Goal: Information Seeking & Learning: Learn about a topic

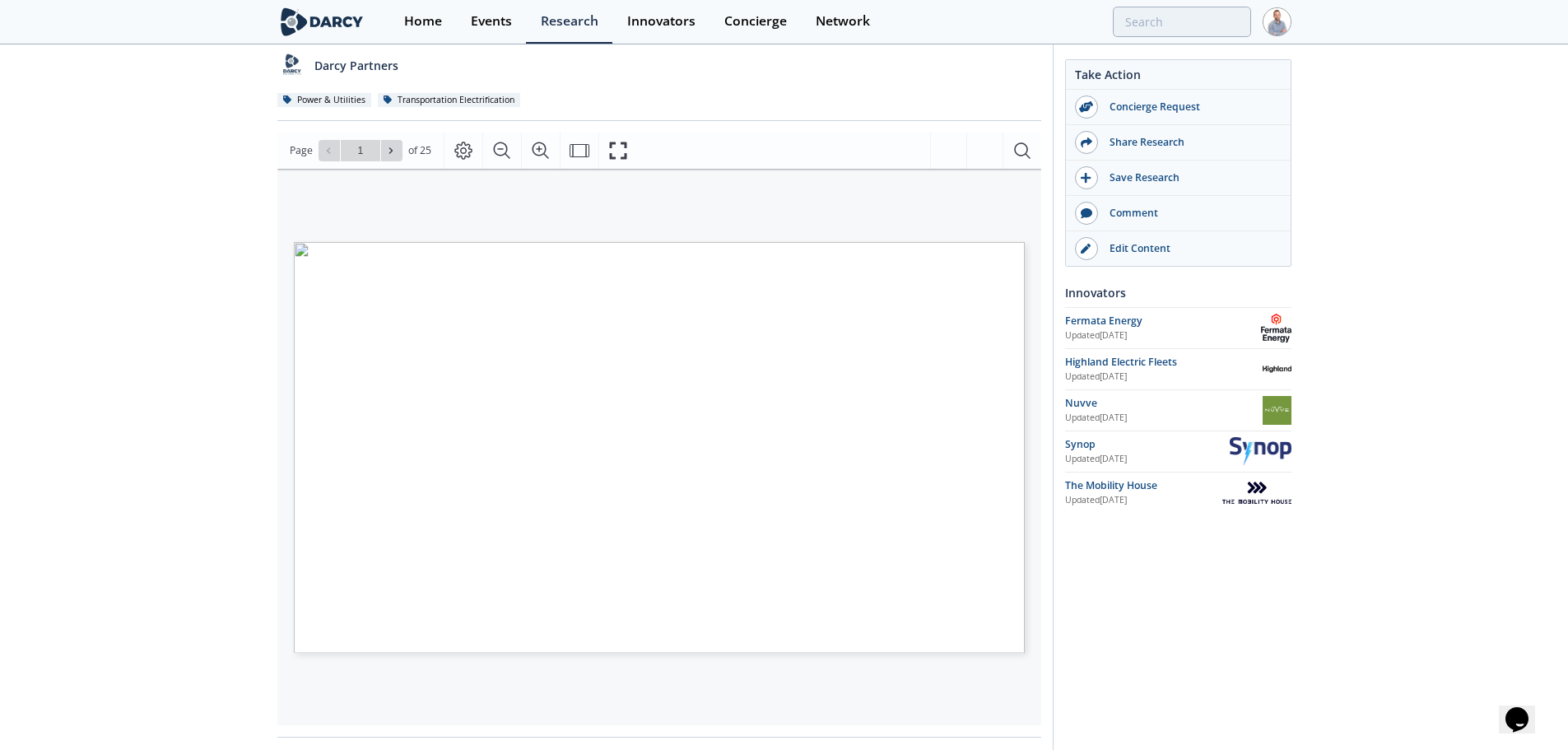
scroll to position [164, 0]
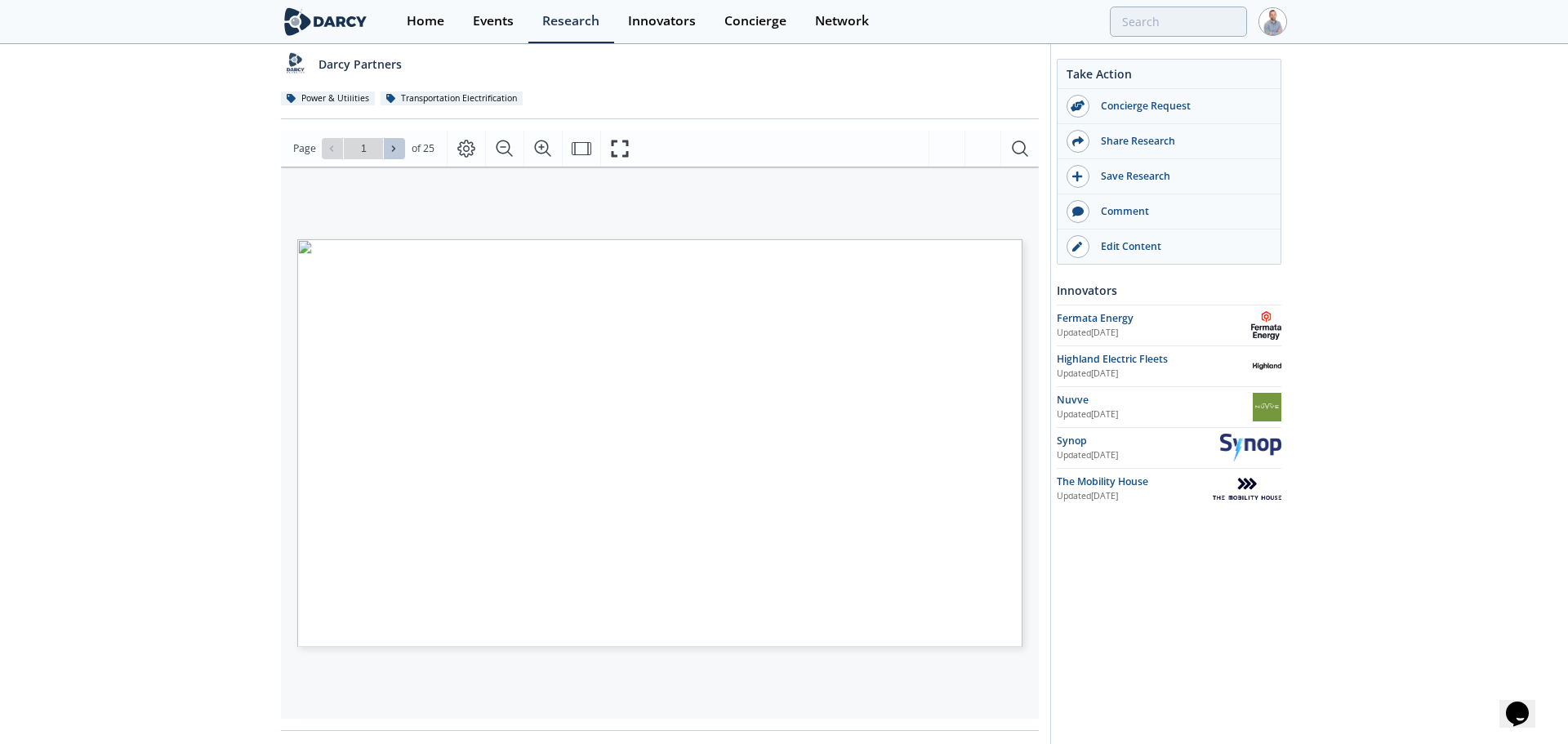
click at [394, 144] on icon at bounding box center [393, 148] width 10 height 10
type input "2"
click at [394, 144] on icon at bounding box center [393, 148] width 10 height 10
type input "3"
click at [394, 144] on icon at bounding box center [393, 148] width 10 height 10
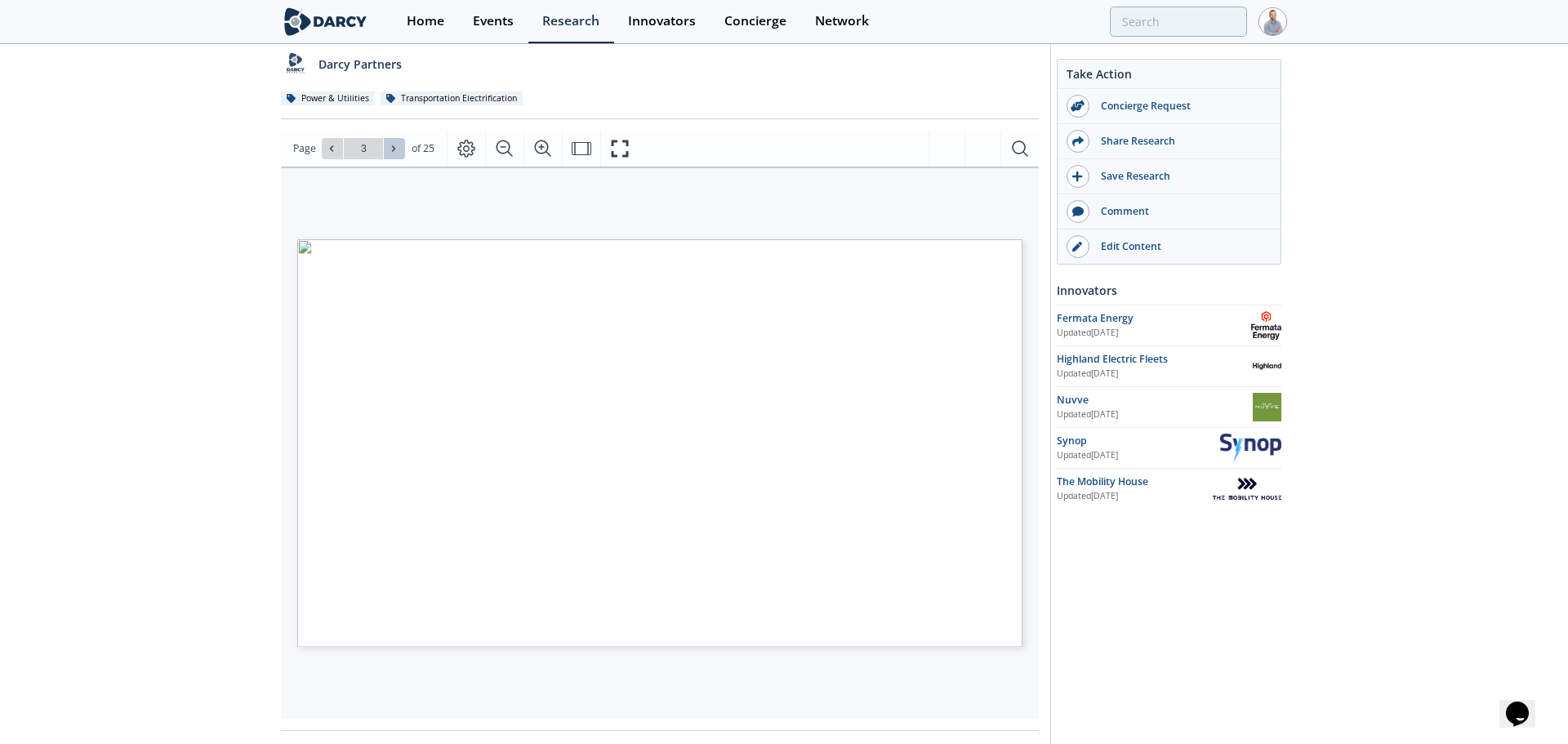
type input "4"
click at [394, 144] on icon at bounding box center [393, 148] width 10 height 10
type input "5"
click at [394, 144] on icon at bounding box center [393, 148] width 10 height 10
type input "6"
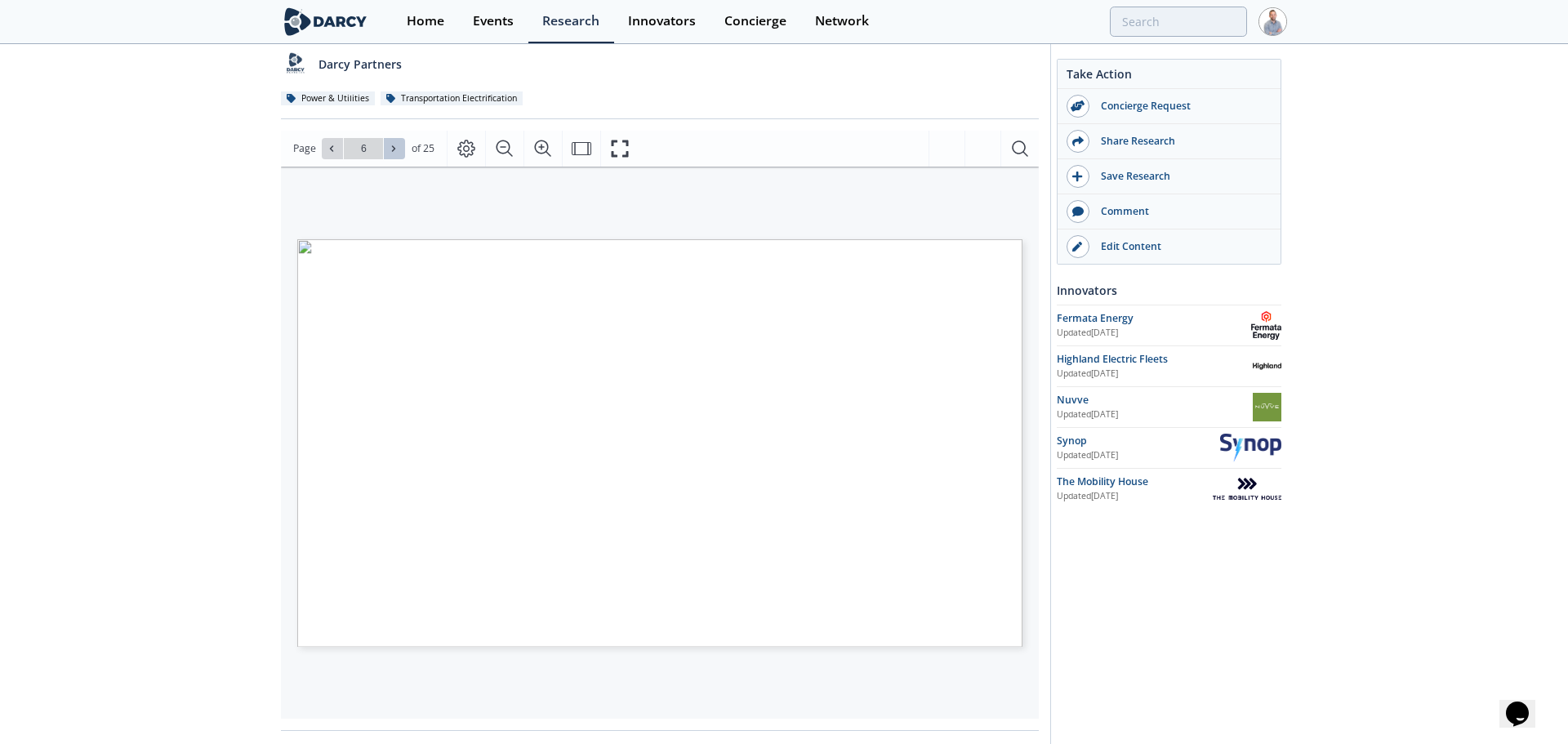
click at [394, 144] on icon at bounding box center [393, 148] width 10 height 10
type input "8"
click at [394, 144] on icon at bounding box center [393, 148] width 10 height 10
type input "9"
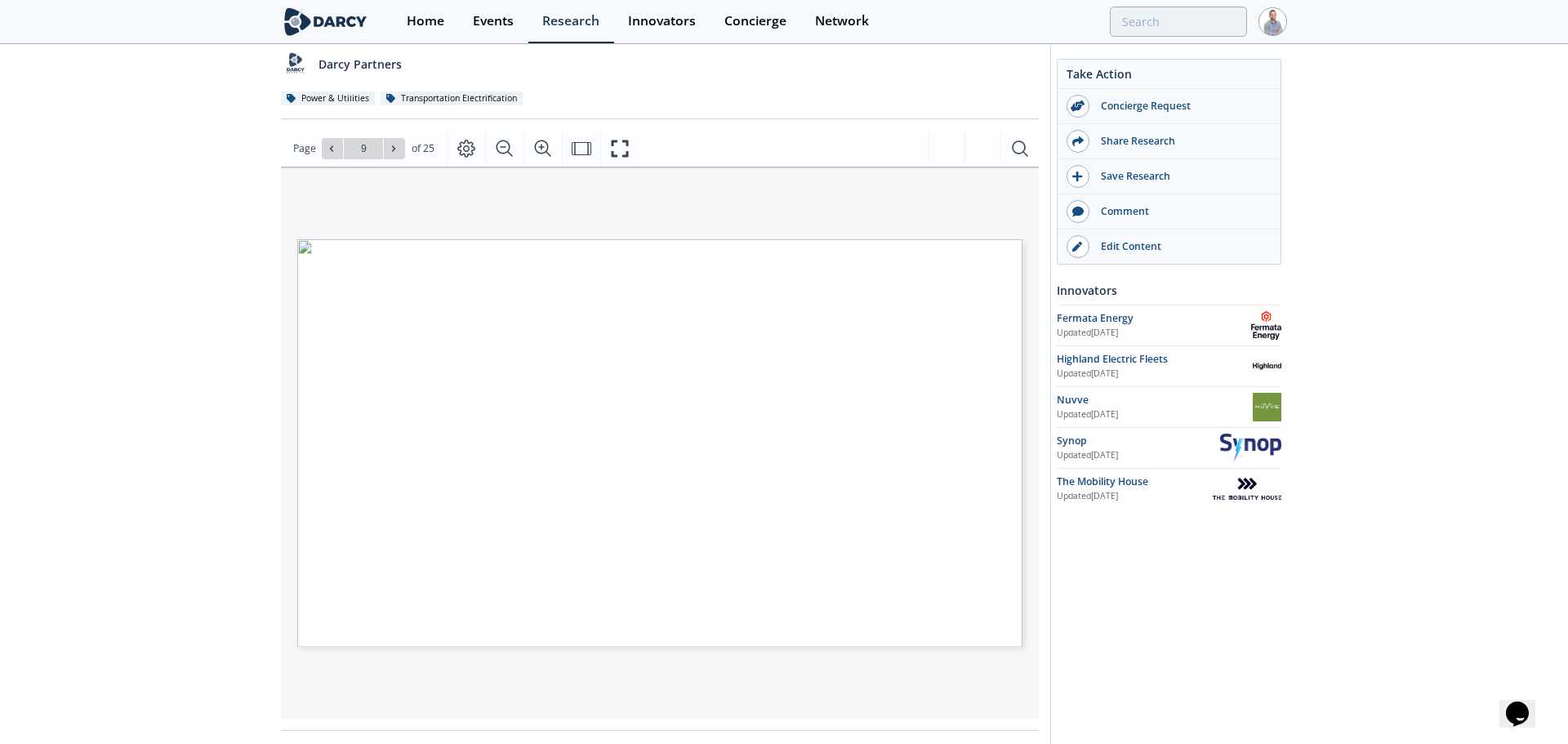
click at [394, 144] on icon at bounding box center [393, 148] width 10 height 10
type input "10"
click at [394, 144] on icon at bounding box center [393, 148] width 10 height 10
type input "12"
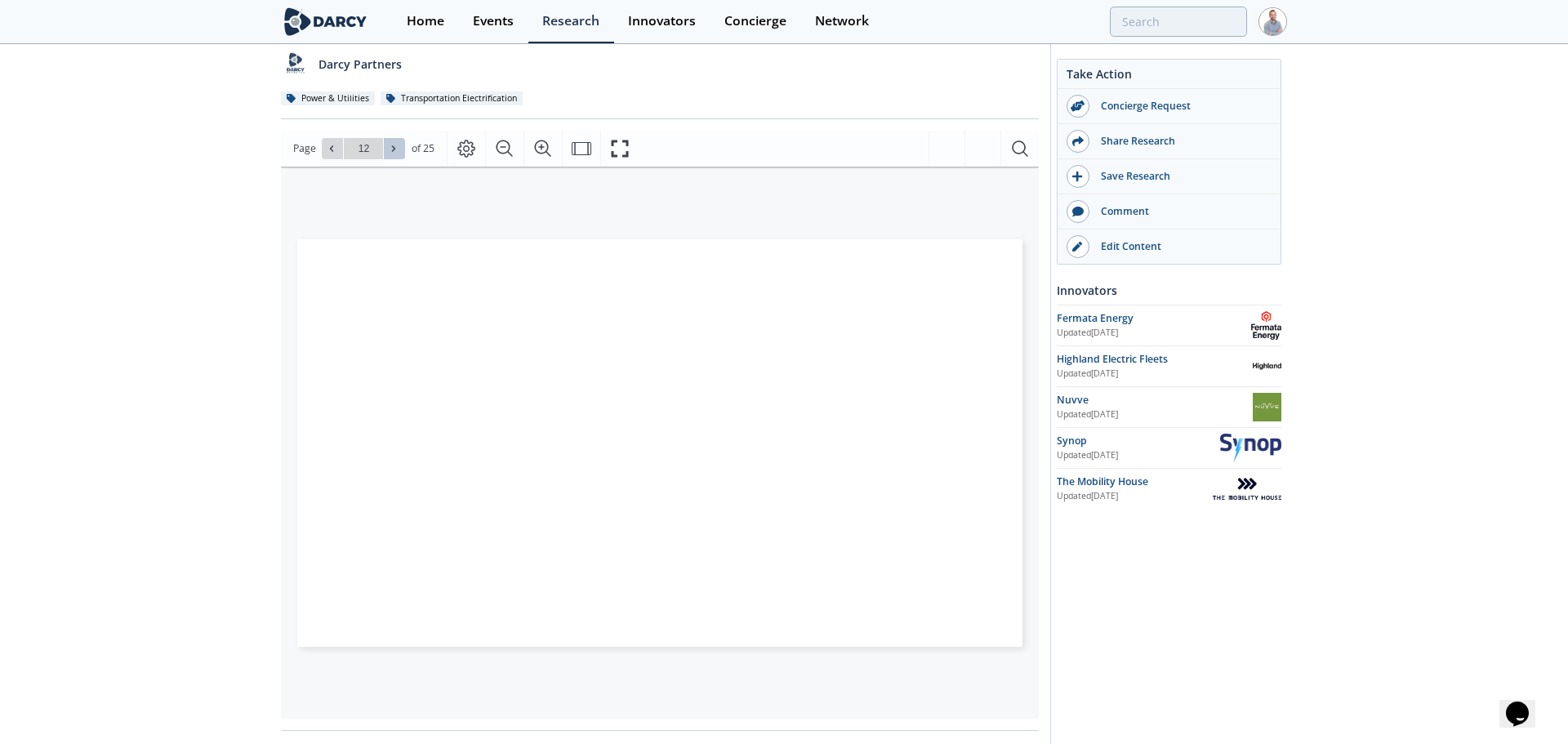
click at [394, 144] on icon at bounding box center [393, 148] width 10 height 10
type input "13"
click at [394, 144] on icon at bounding box center [393, 148] width 10 height 10
type input "15"
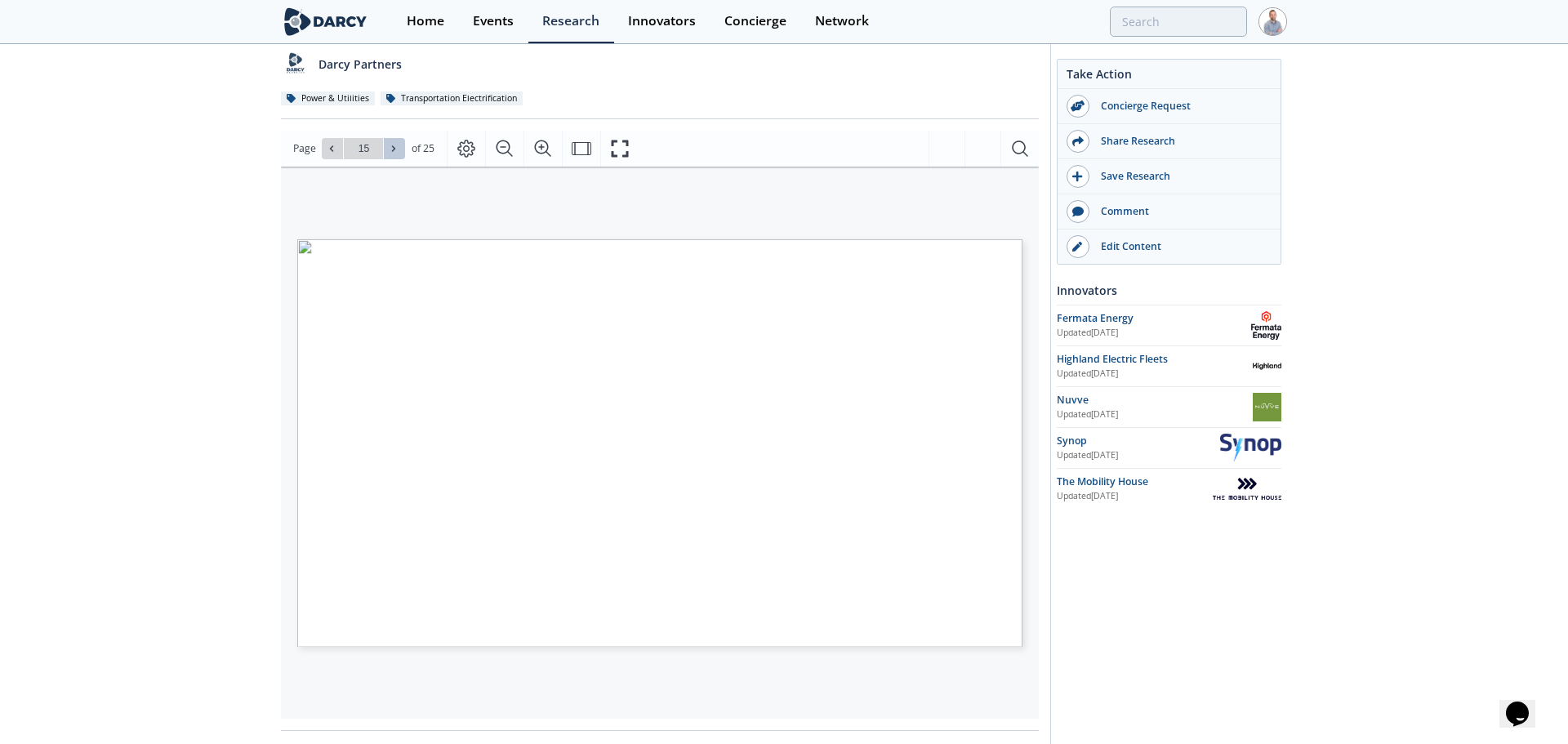
click at [394, 144] on icon at bounding box center [393, 148] width 10 height 10
type input "17"
click at [394, 144] on icon at bounding box center [393, 148] width 10 height 10
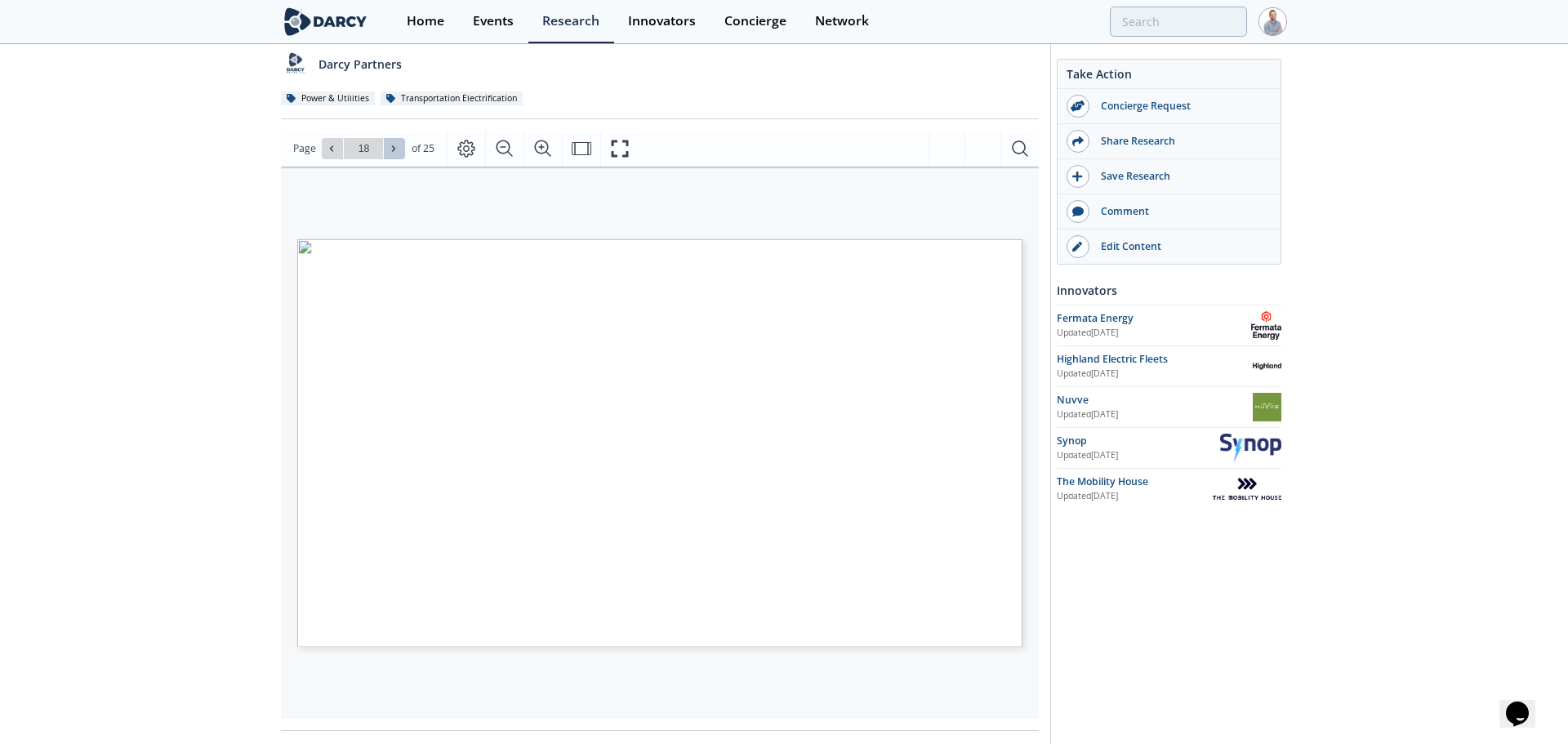
type input "19"
click at [394, 144] on icon at bounding box center [393, 148] width 10 height 10
type input "21"
click at [394, 144] on icon at bounding box center [393, 148] width 10 height 10
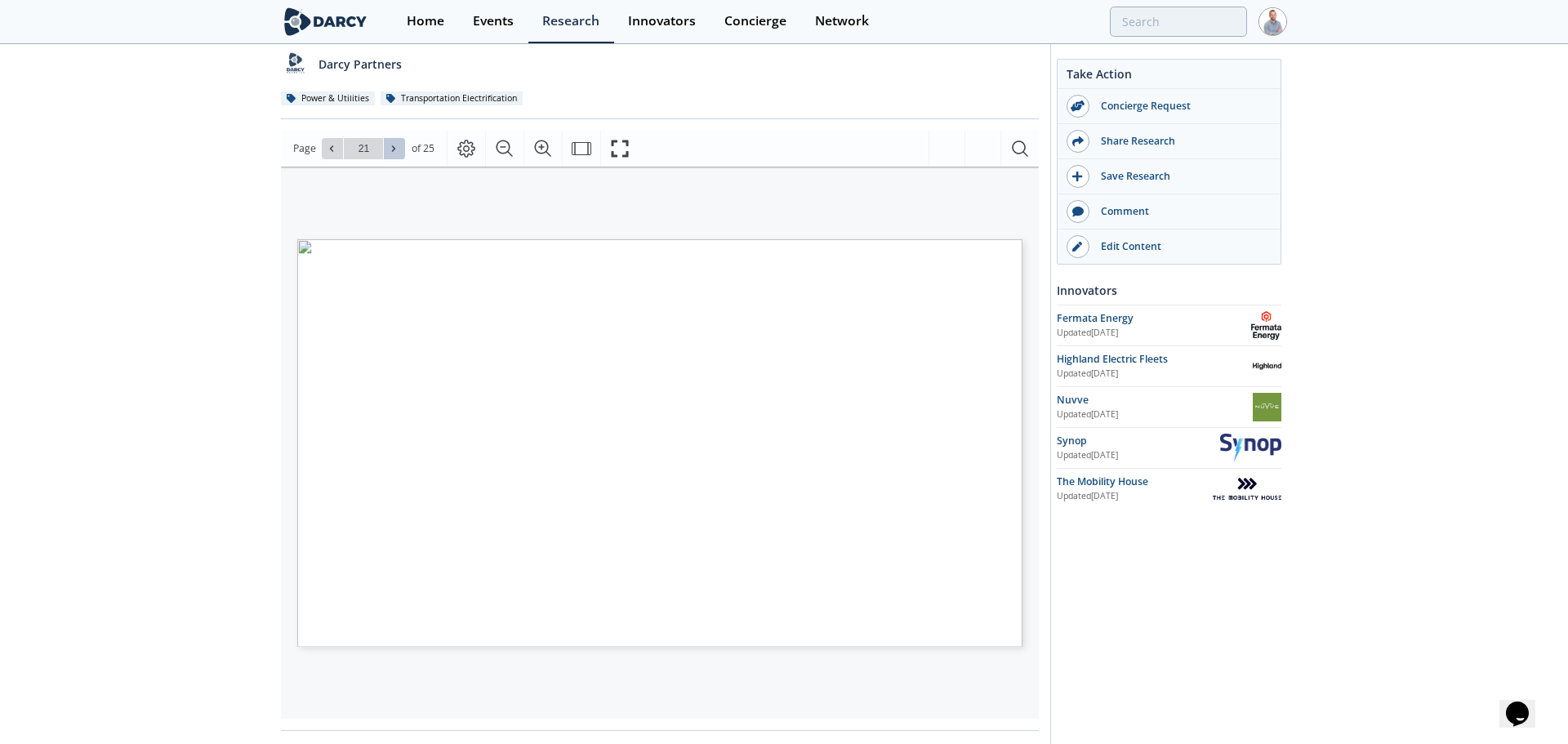
type input "22"
click at [394, 144] on icon at bounding box center [393, 148] width 10 height 10
click at [333, 144] on icon at bounding box center [331, 148] width 10 height 10
click at [332, 144] on icon at bounding box center [331, 148] width 10 height 10
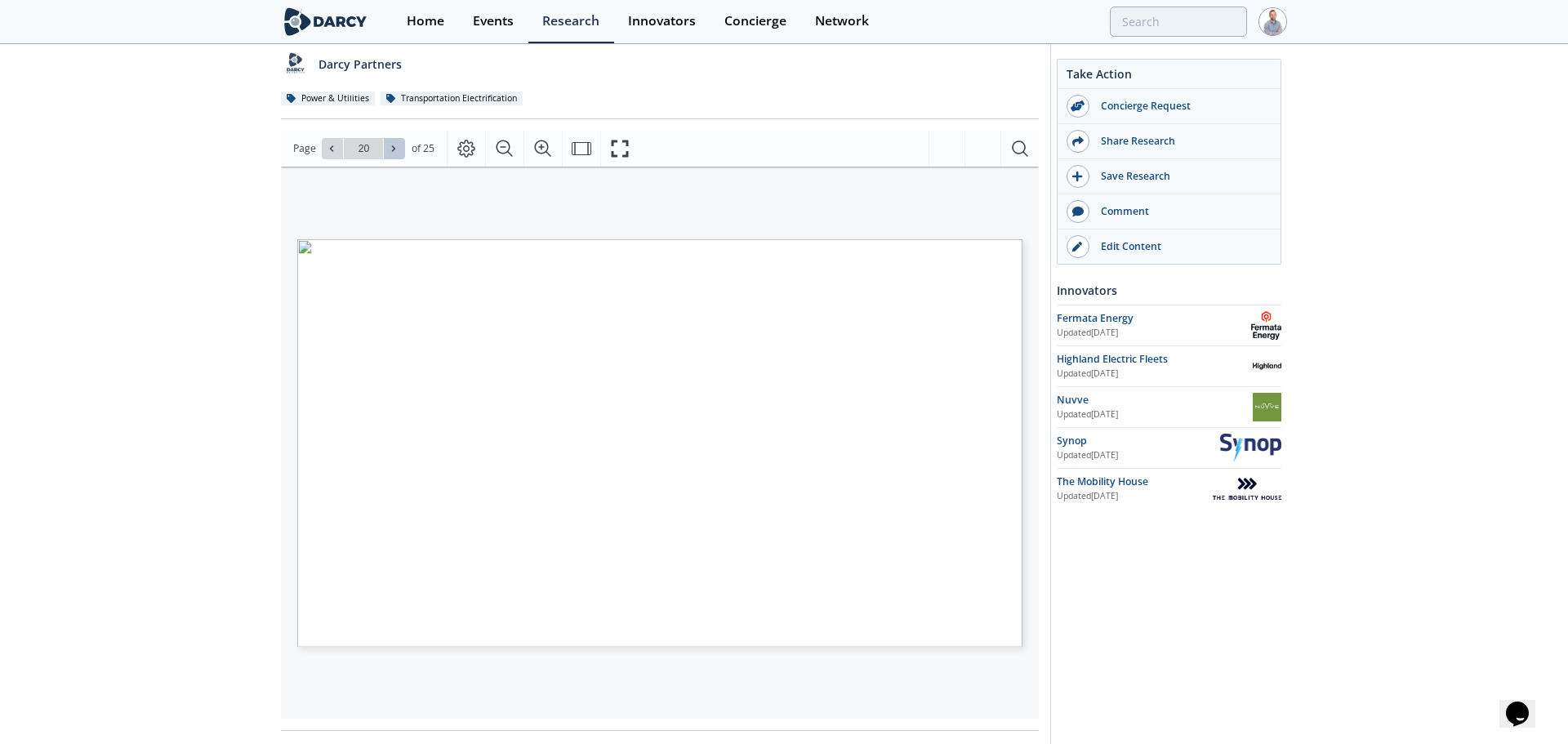
click at [398, 143] on span at bounding box center [394, 148] width 12 height 12
click at [394, 144] on icon at bounding box center [393, 148] width 10 height 10
click at [335, 138] on button at bounding box center [332, 148] width 22 height 22
click at [389, 144] on icon at bounding box center [393, 148] width 10 height 10
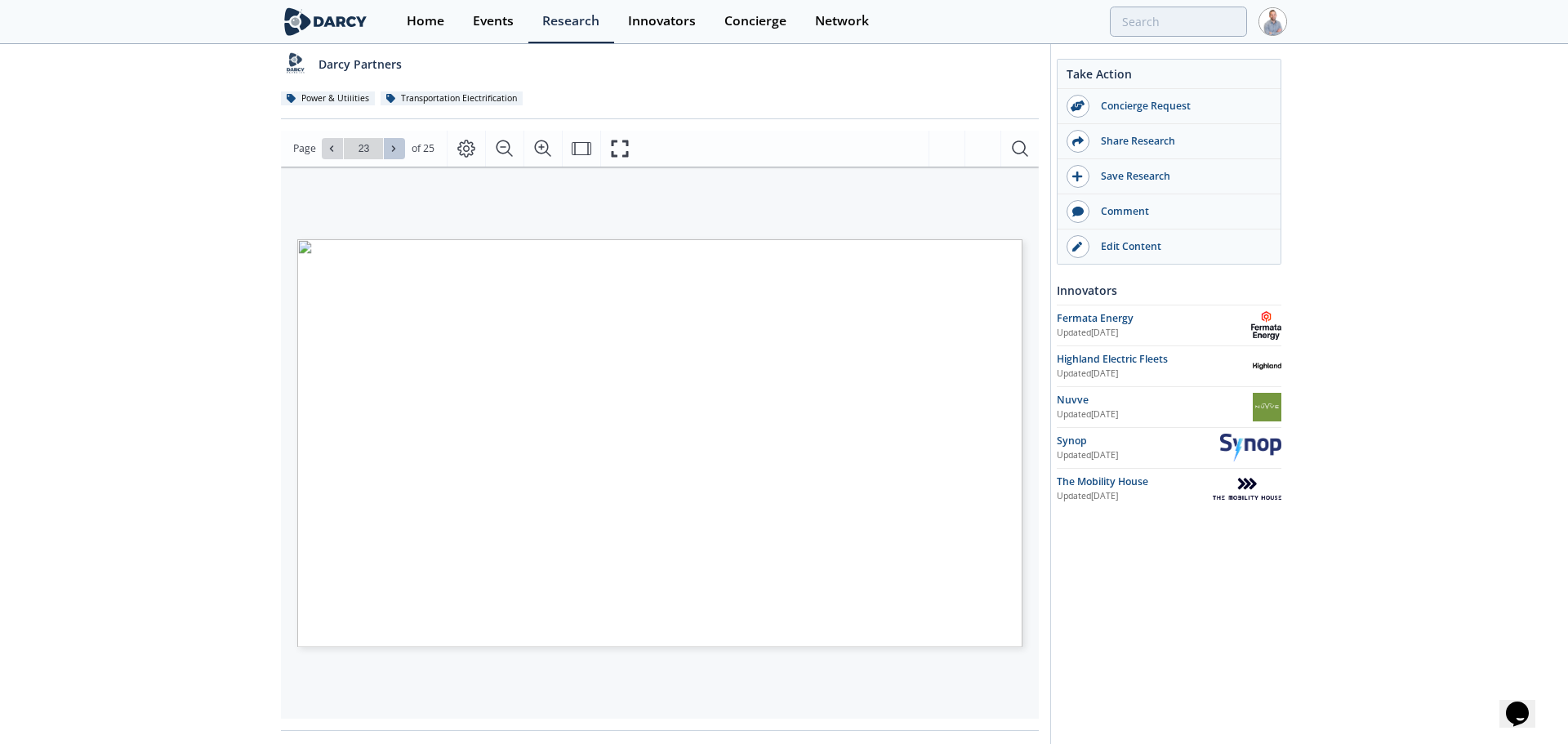
click at [389, 144] on icon at bounding box center [393, 148] width 10 height 10
click at [392, 144] on icon at bounding box center [393, 148] width 10 height 10
click at [327, 144] on icon at bounding box center [331, 148] width 10 height 10
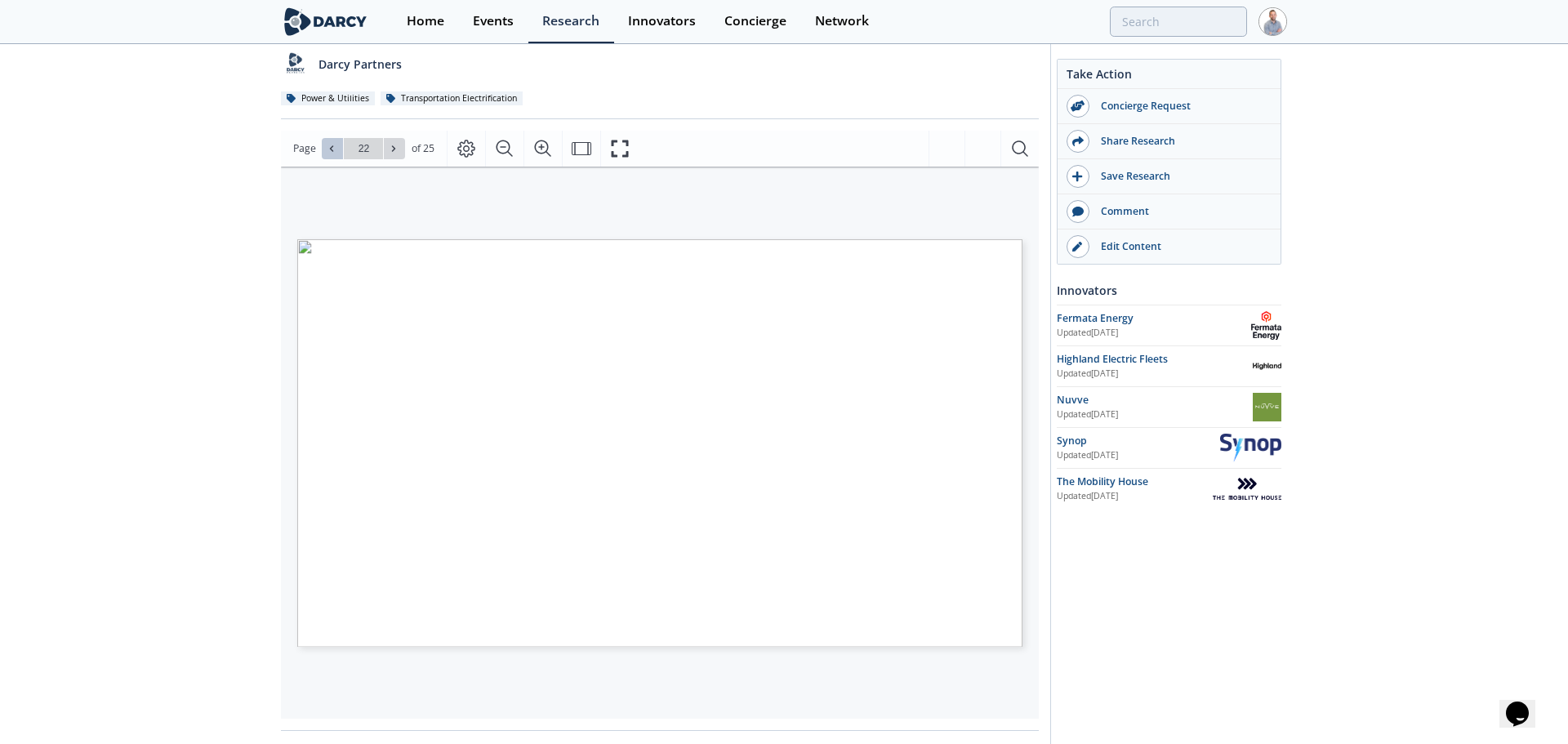
click at [327, 144] on icon at bounding box center [331, 148] width 10 height 10
type input "19"
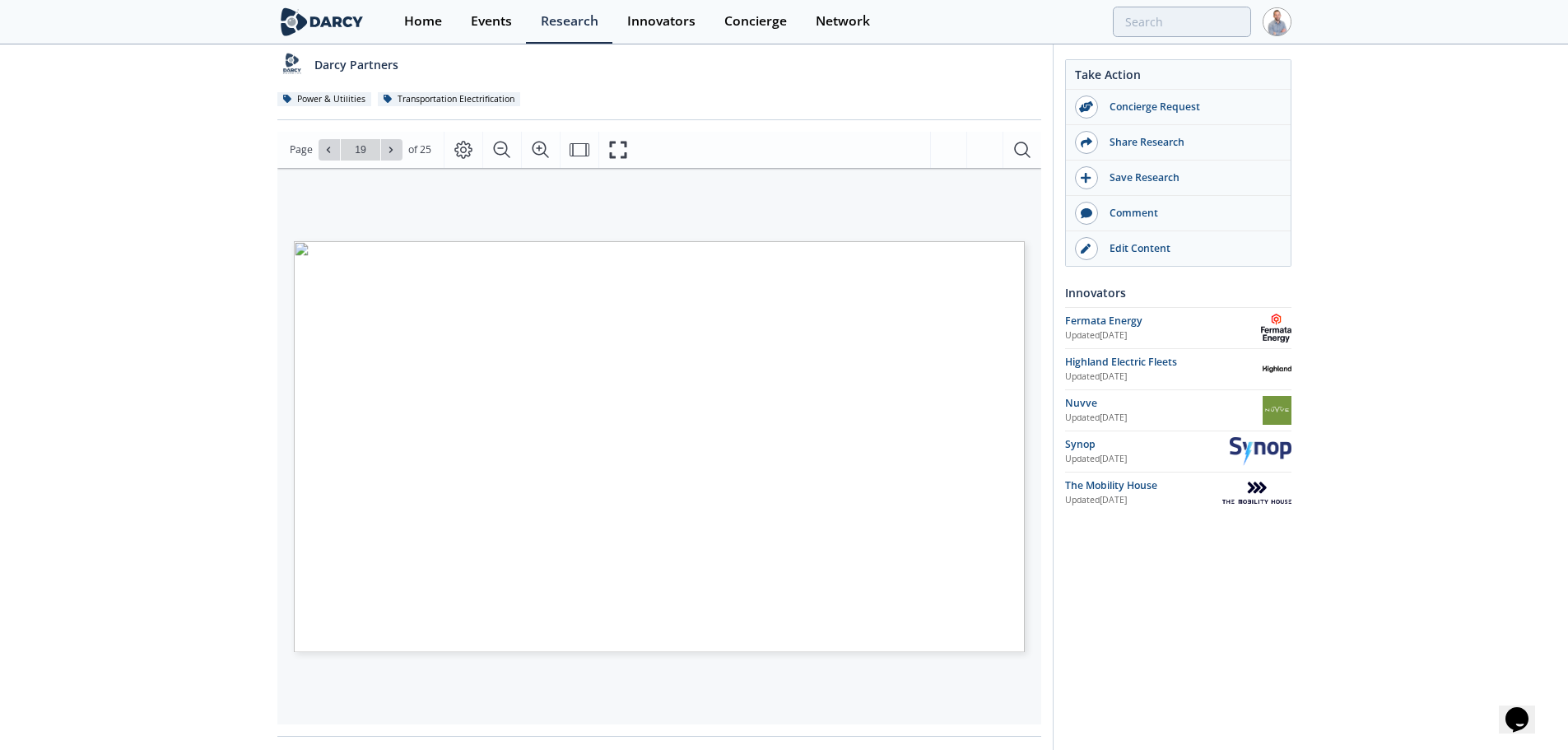
click at [295, 16] on img at bounding box center [322, 22] width 90 height 29
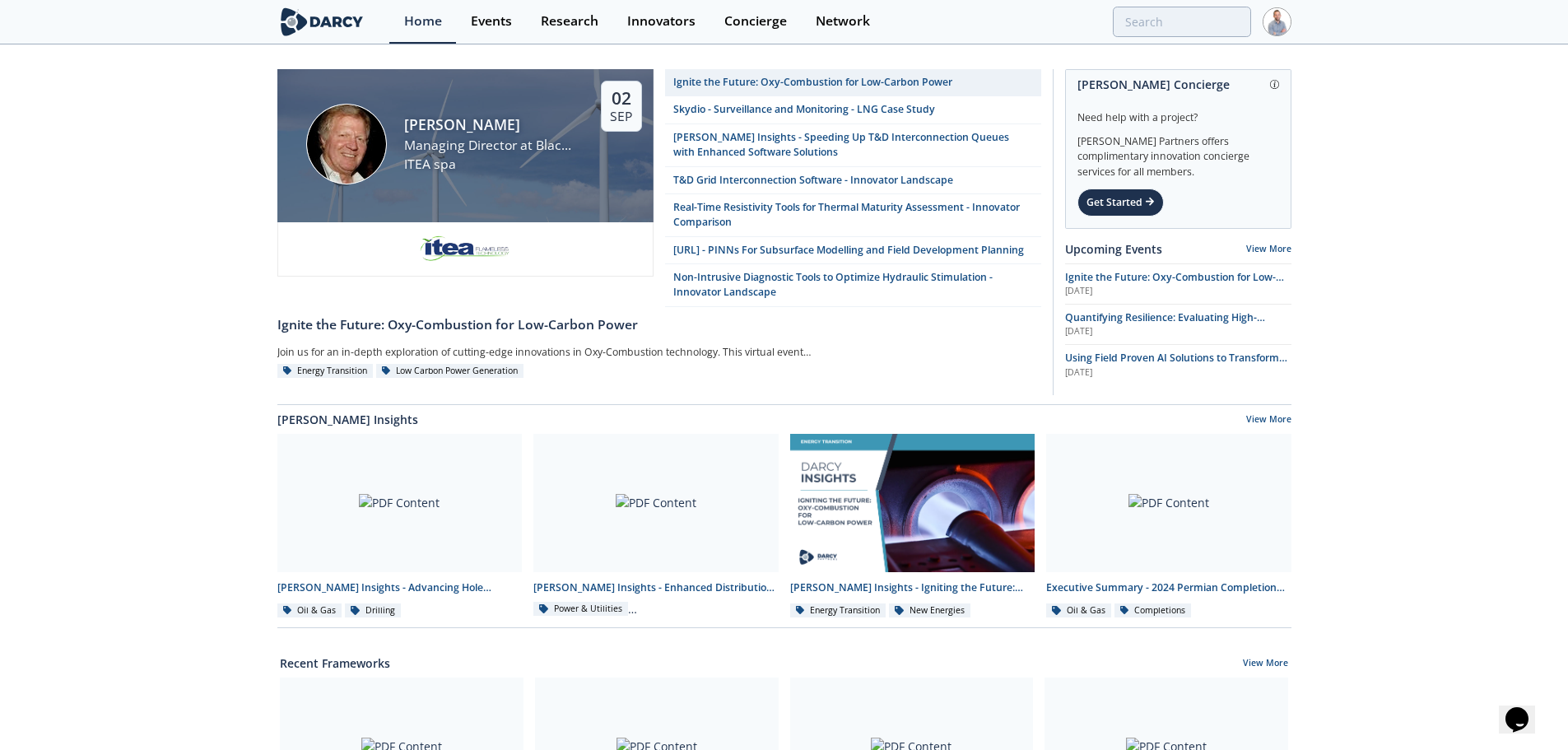
click at [1261, 22] on div "Home Events Research Innovators Concierge Network" at bounding box center [840, 22] width 902 height 44
click at [1276, 29] on img at bounding box center [1278, 22] width 29 height 29
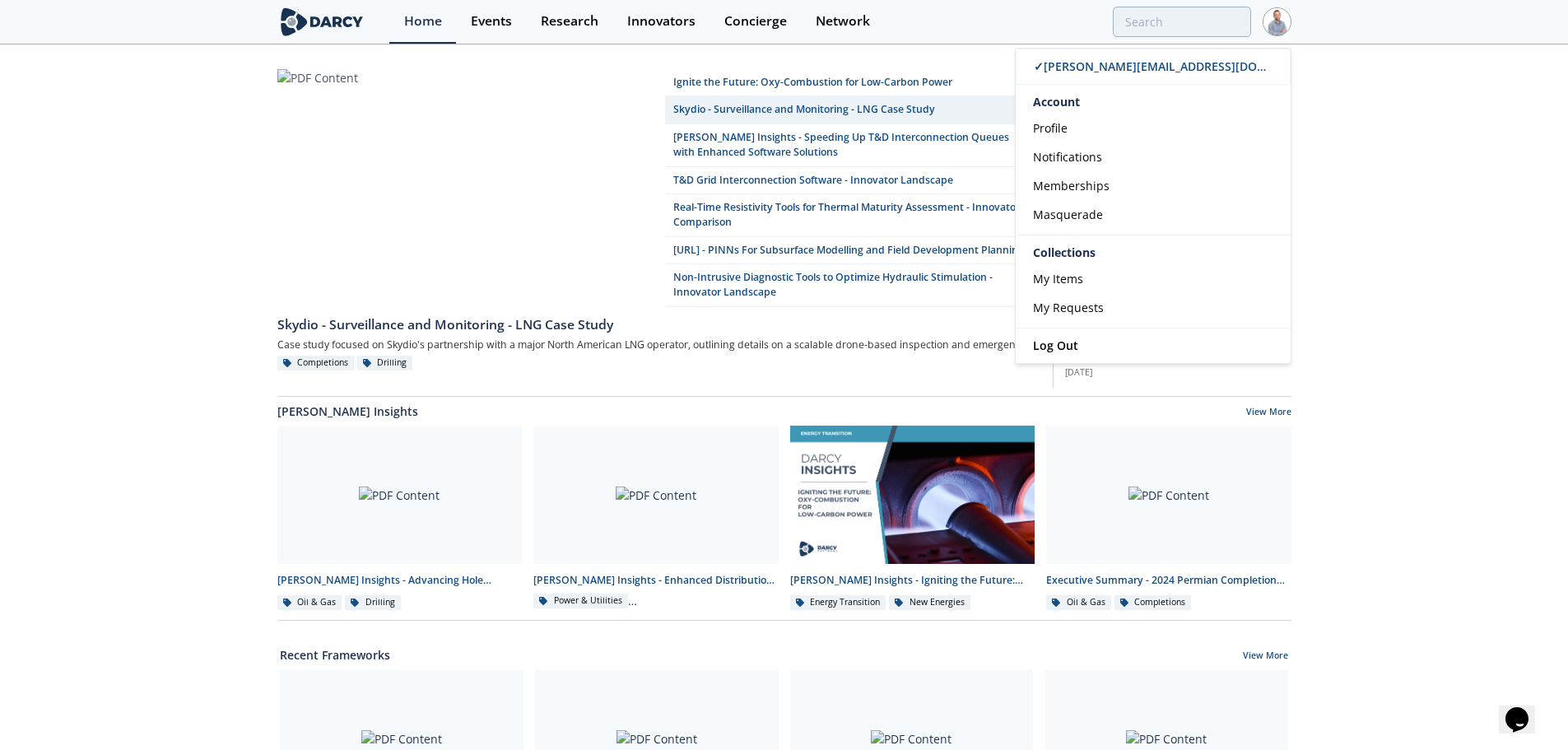
click at [1067, 337] on span "Log Out" at bounding box center [1056, 345] width 45 height 15
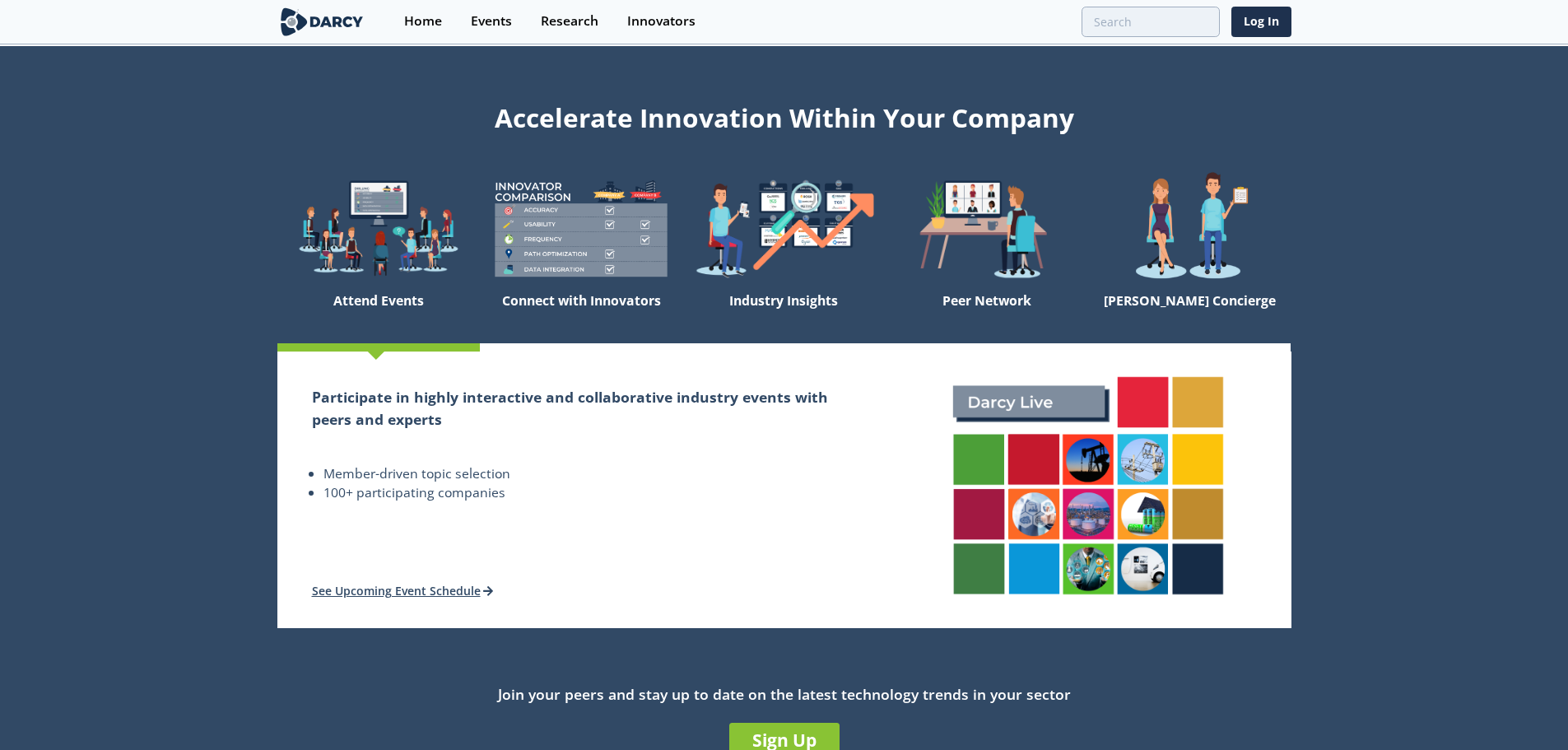
click at [1294, 15] on section "Home Events Research Innovators Log In" at bounding box center [784, 22] width 1568 height 44
click at [1250, 15] on link "Log In" at bounding box center [1261, 22] width 60 height 31
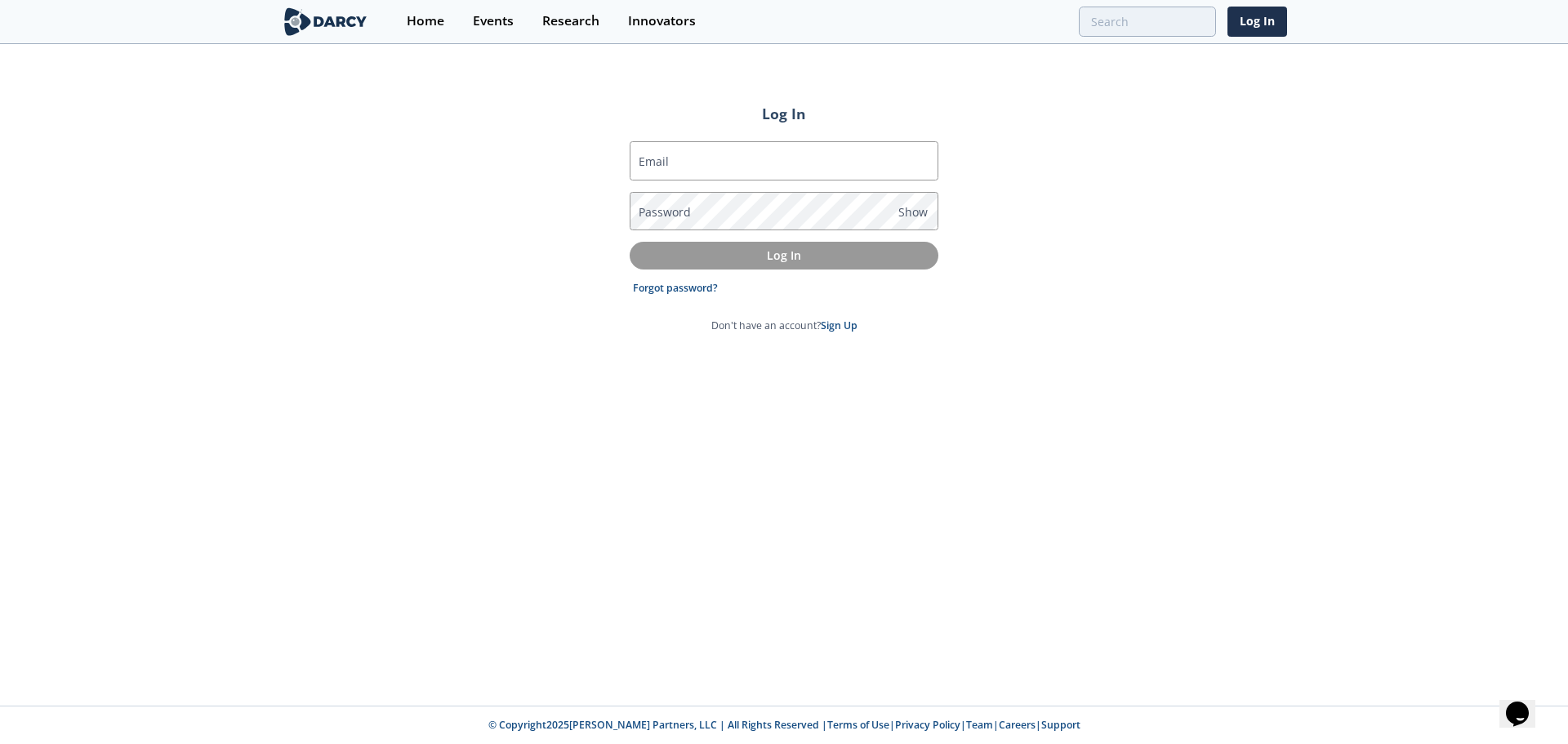
click at [874, 169] on input "Email" at bounding box center [784, 161] width 309 height 40
type input "[PERSON_NAME][EMAIL_ADDRESS][DOMAIN_NAME]"
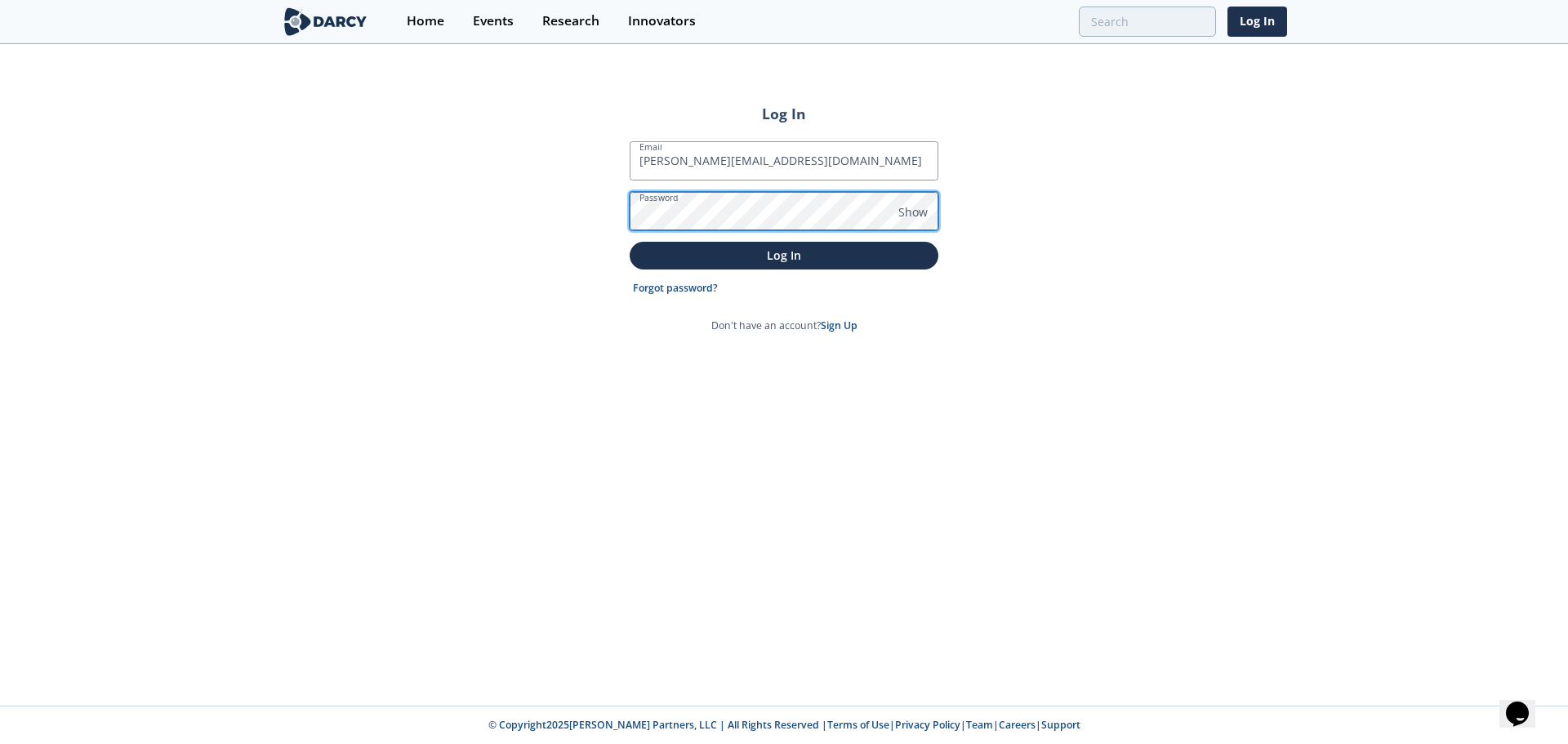
click at [630, 242] on button "Log In" at bounding box center [784, 255] width 309 height 27
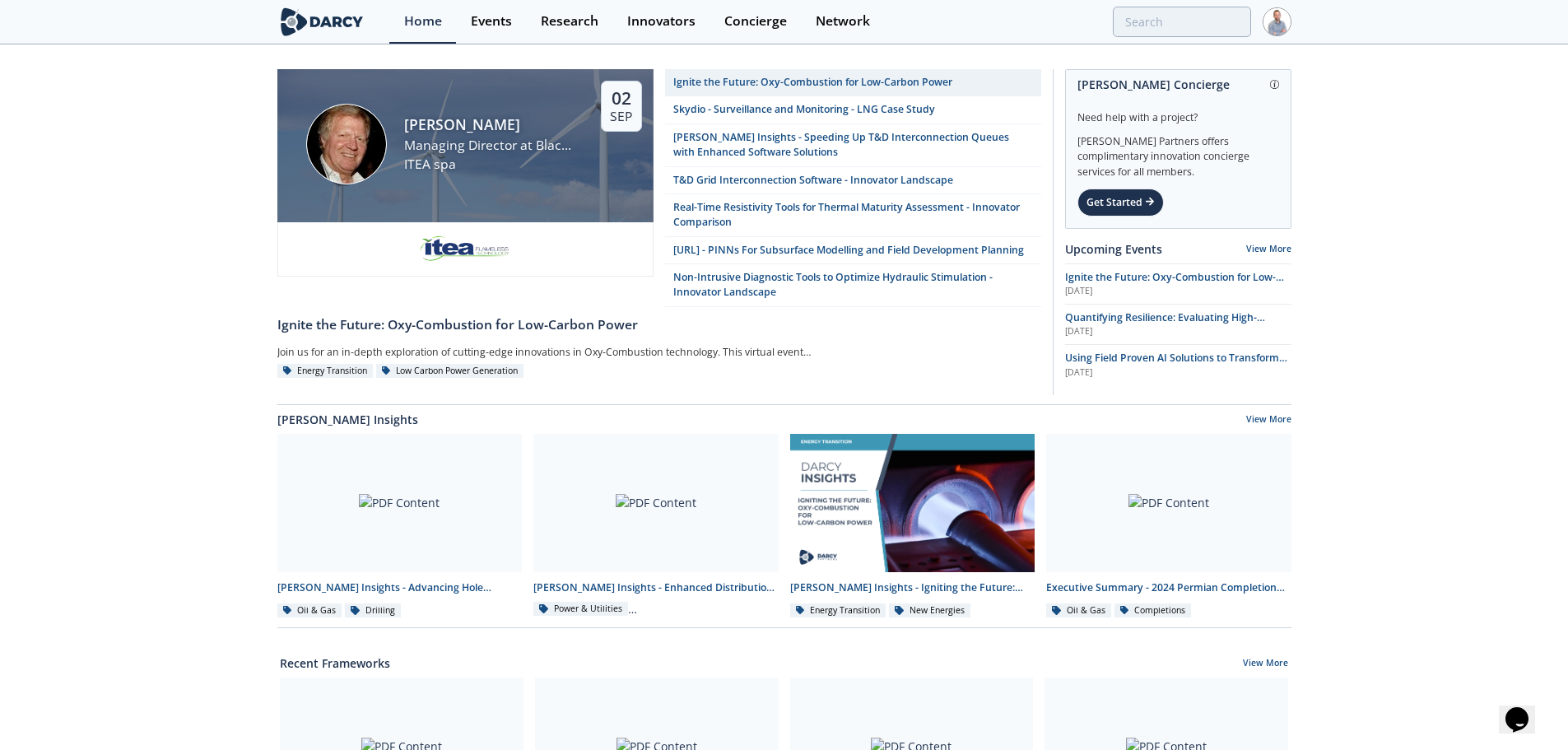
click at [511, 15] on div "Events" at bounding box center [491, 21] width 41 height 14
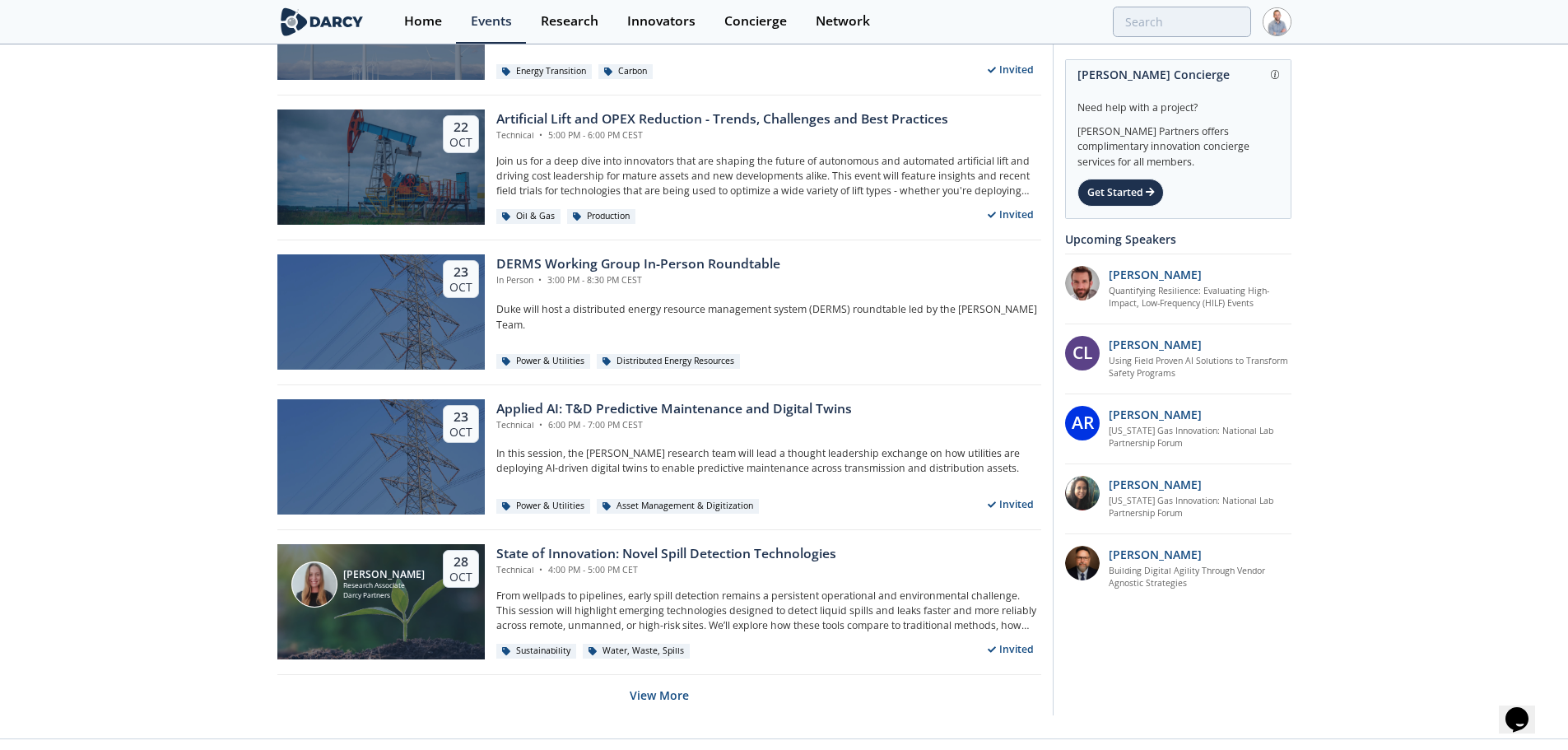
scroll to position [3072, 0]
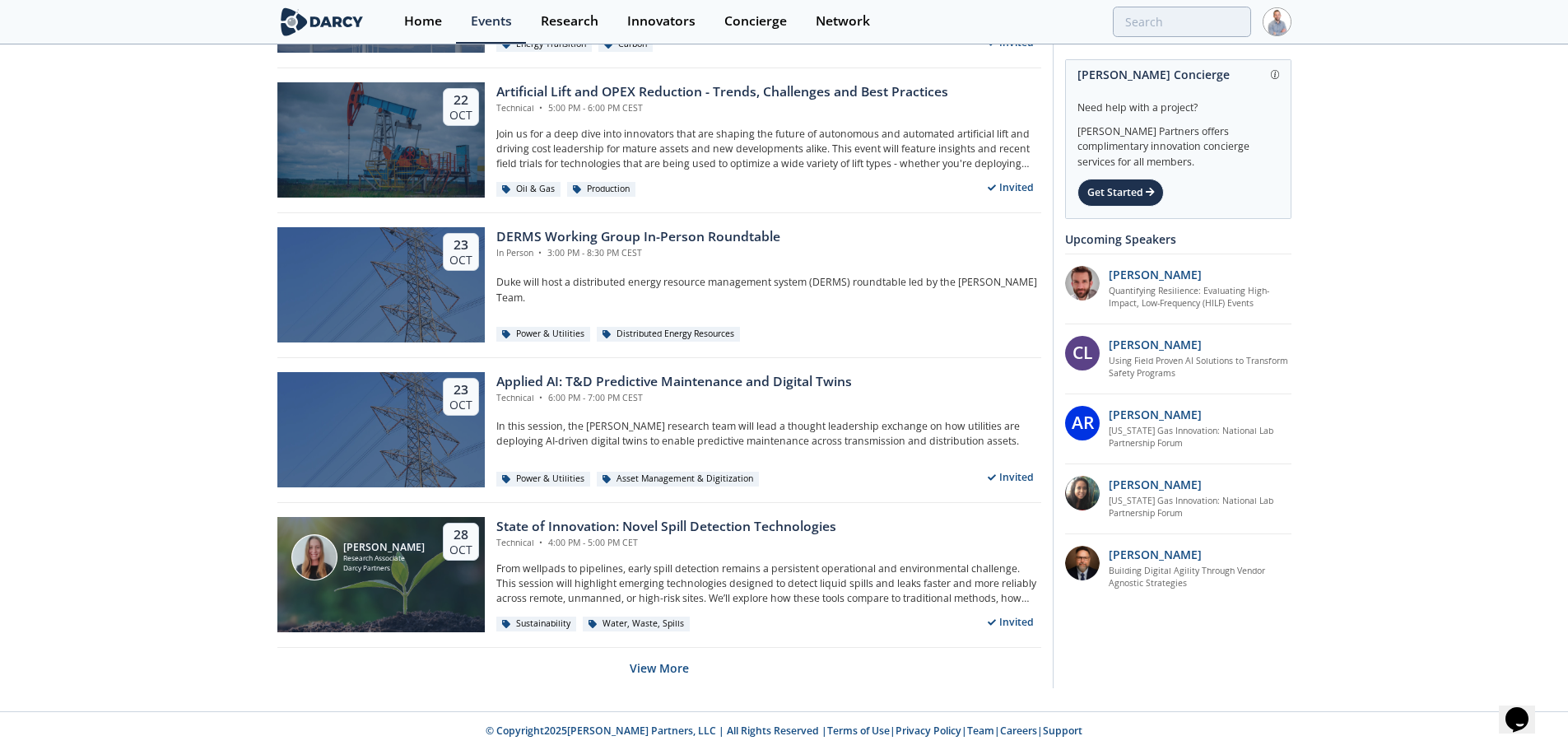
click at [665, 671] on button "View More" at bounding box center [659, 667] width 59 height 40
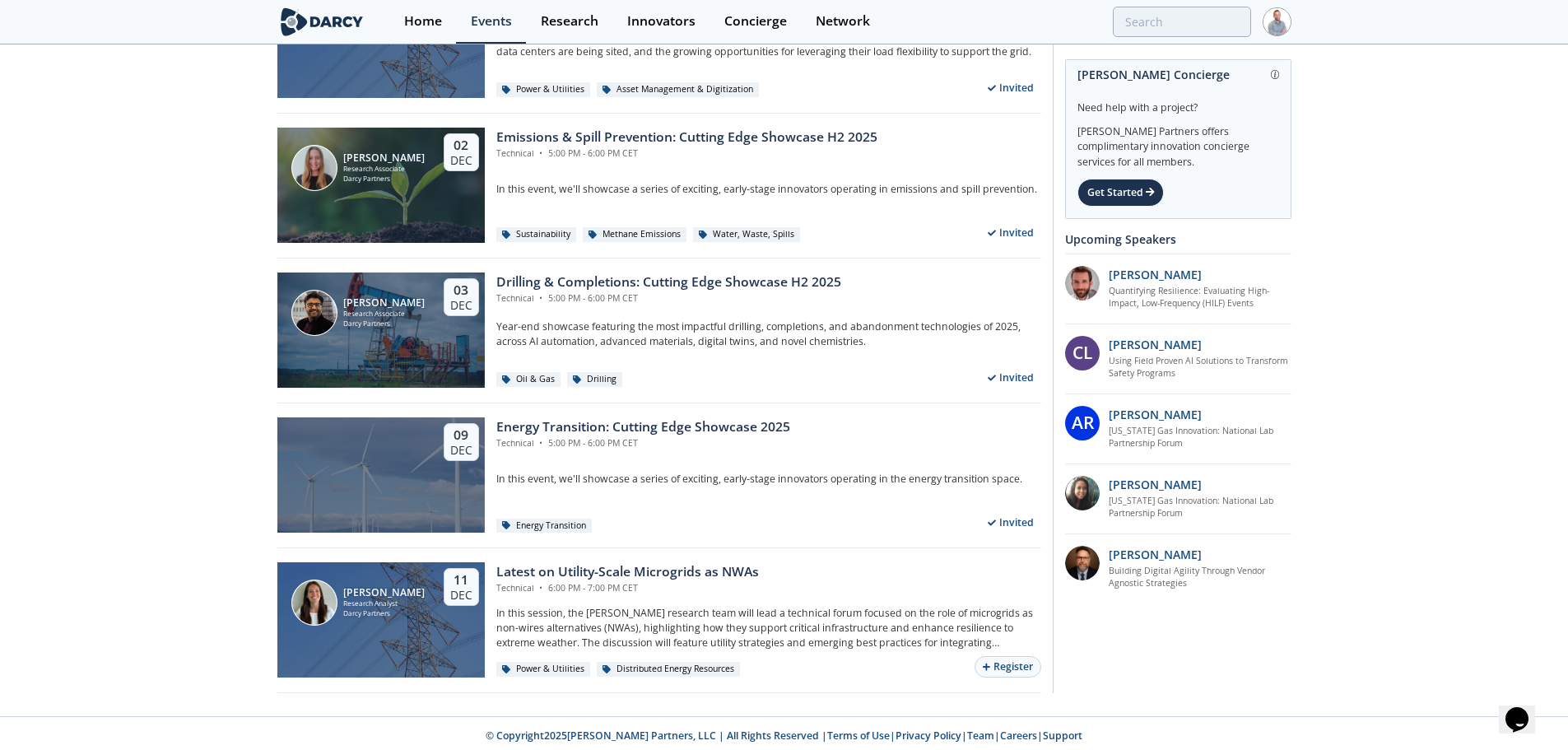
scroll to position [4624, 0]
